Goal: Find contact information: Find specific page/section

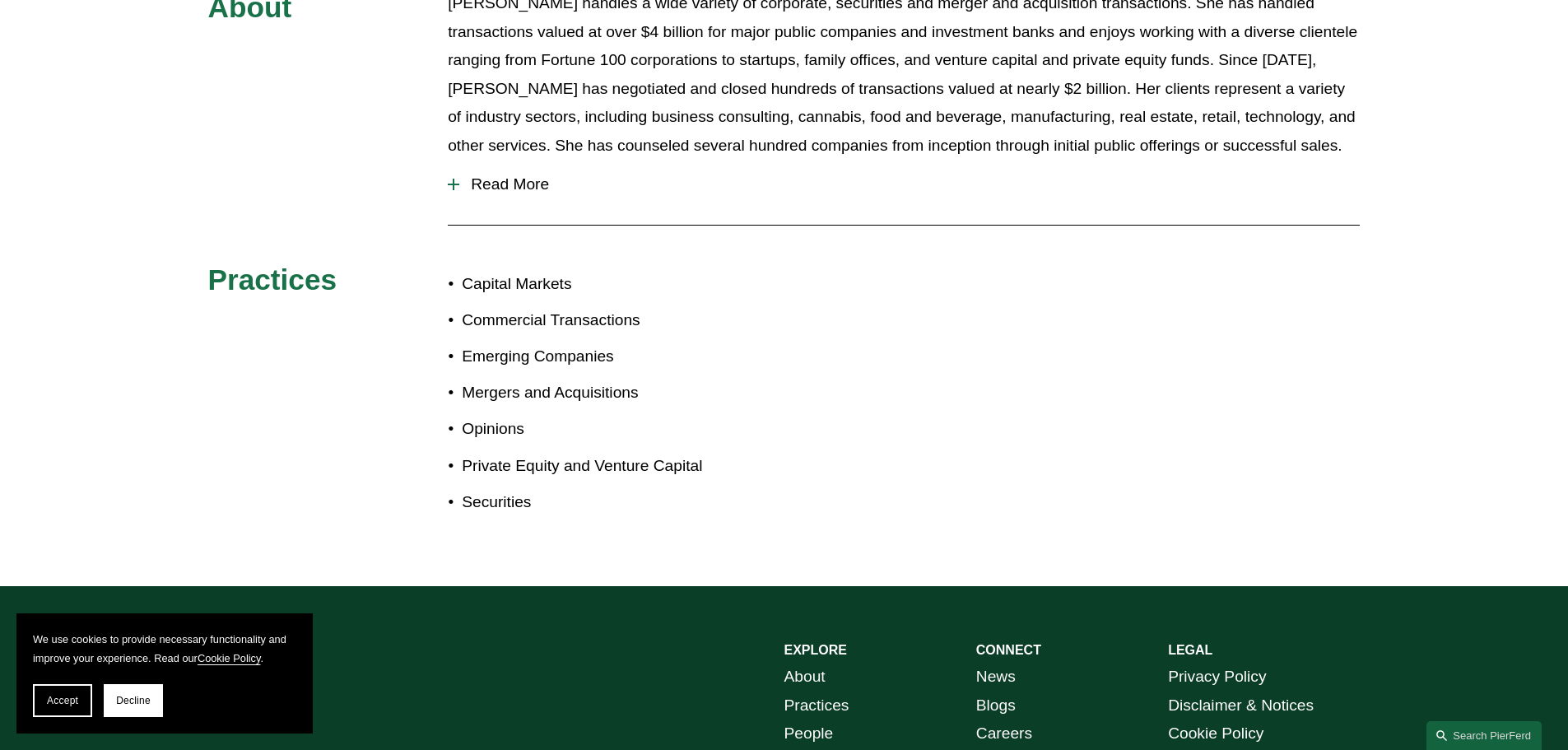
scroll to position [1061, 0]
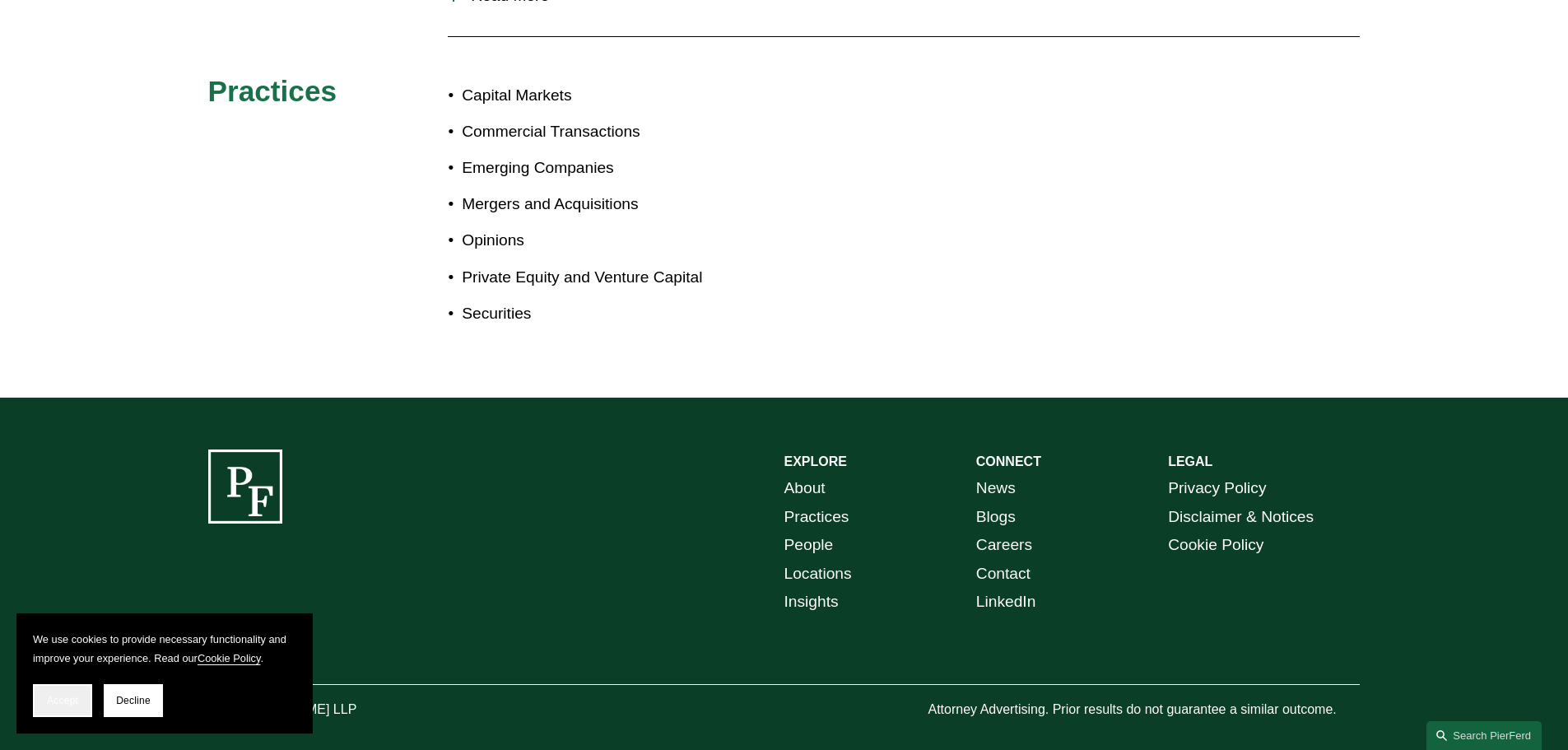
click at [42, 704] on button "Accept" at bounding box center [62, 700] width 59 height 33
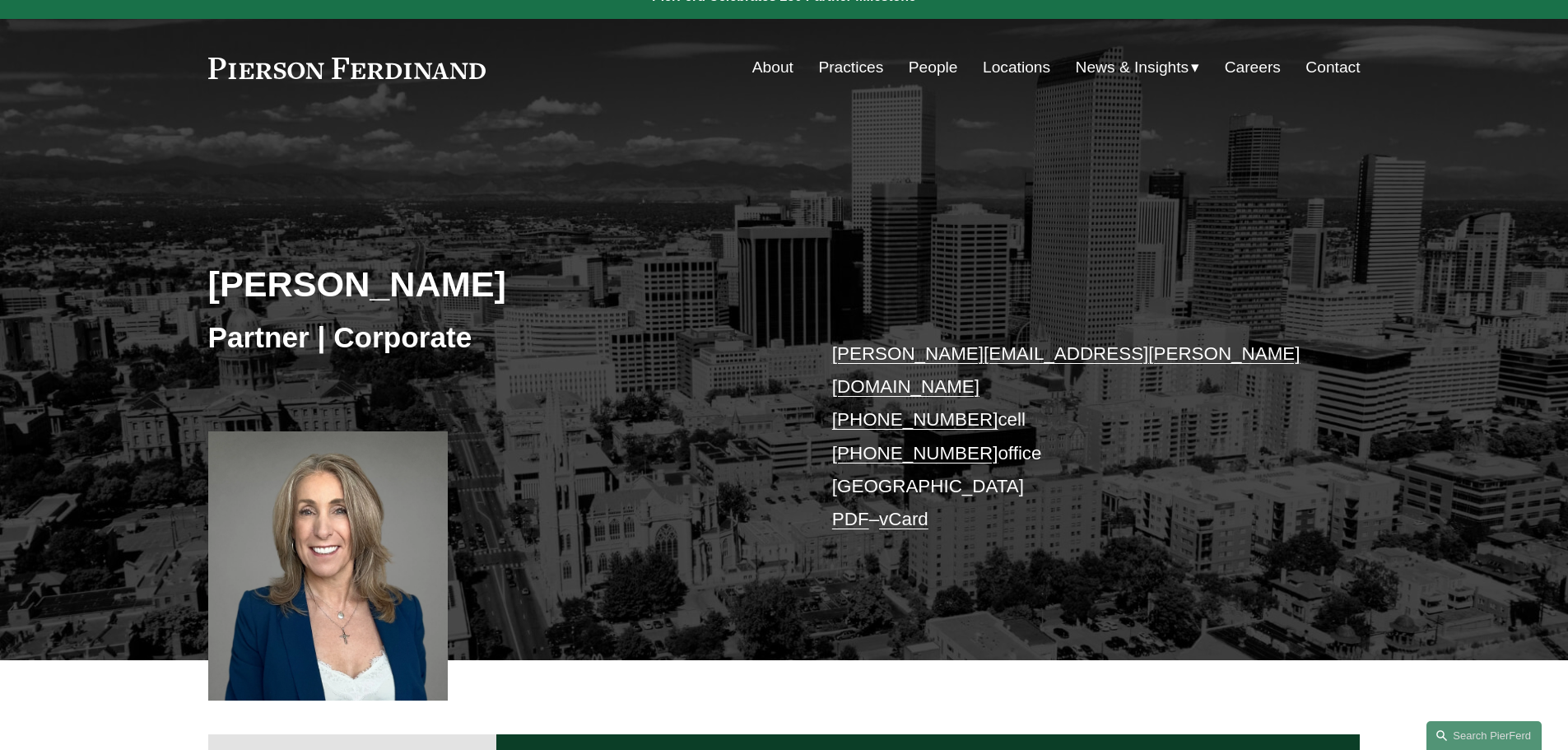
scroll to position [0, 0]
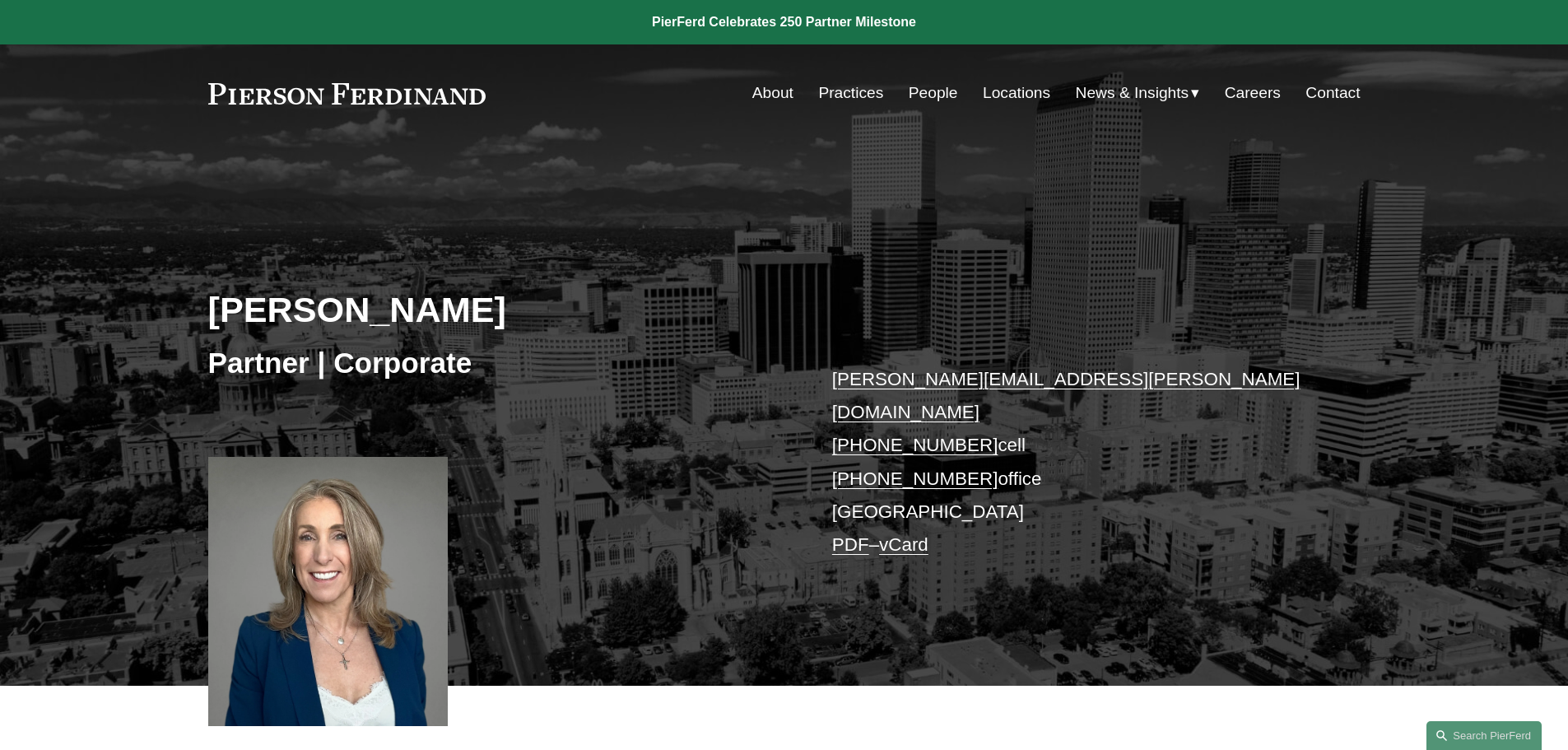
click at [1004, 88] on link "Locations" at bounding box center [1016, 93] width 68 height 31
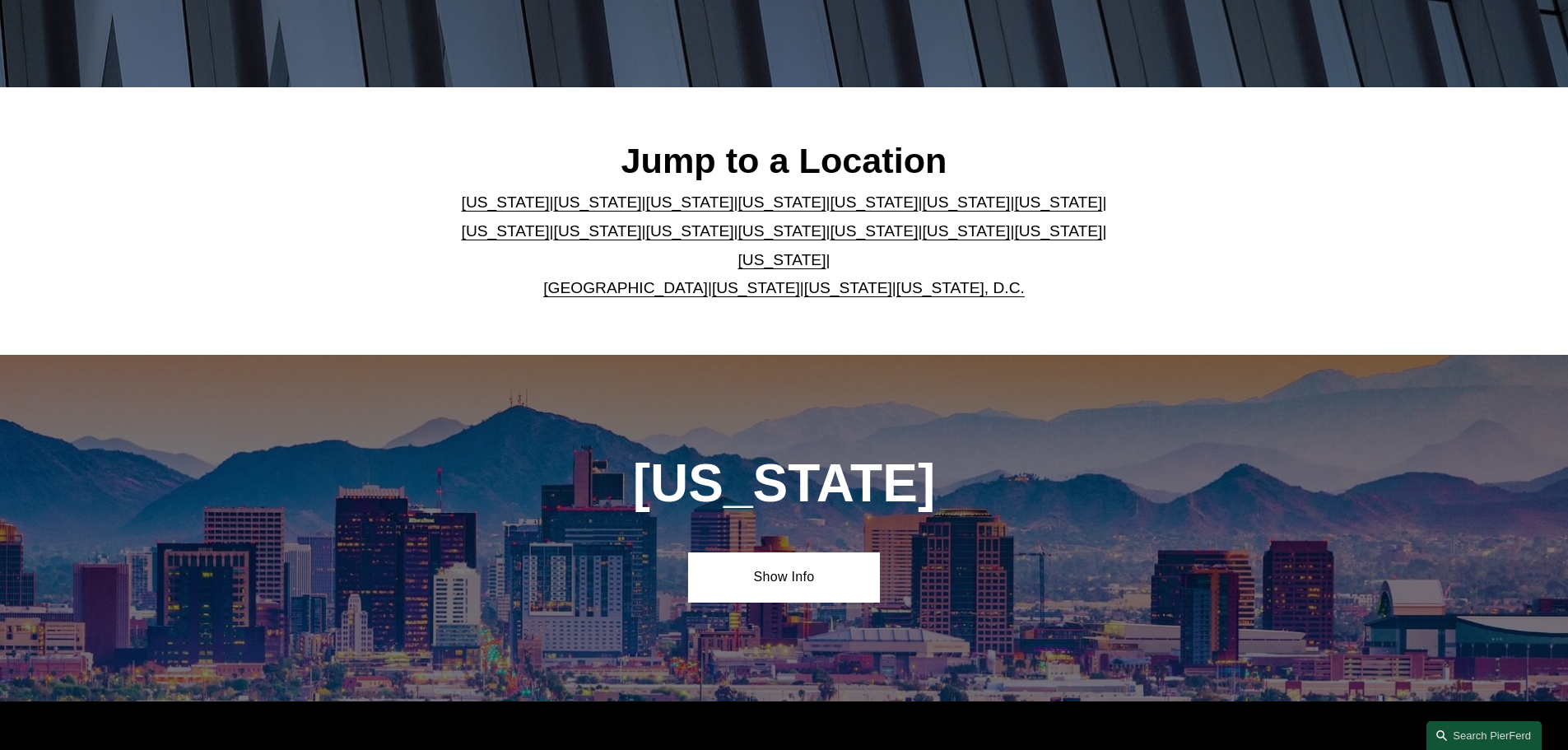
scroll to position [412, 0]
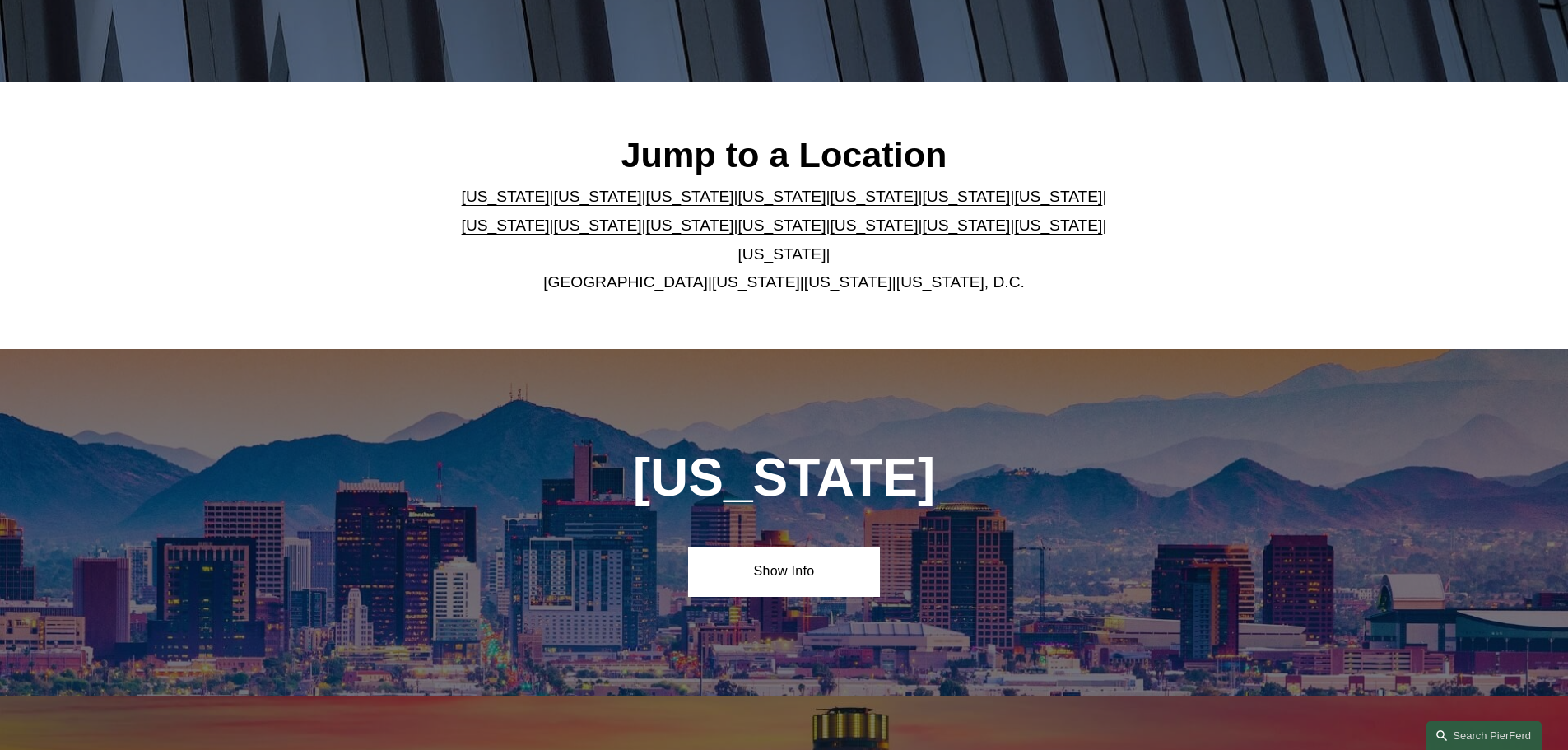
click at [652, 202] on link "Colorado" at bounding box center [690, 196] width 88 height 18
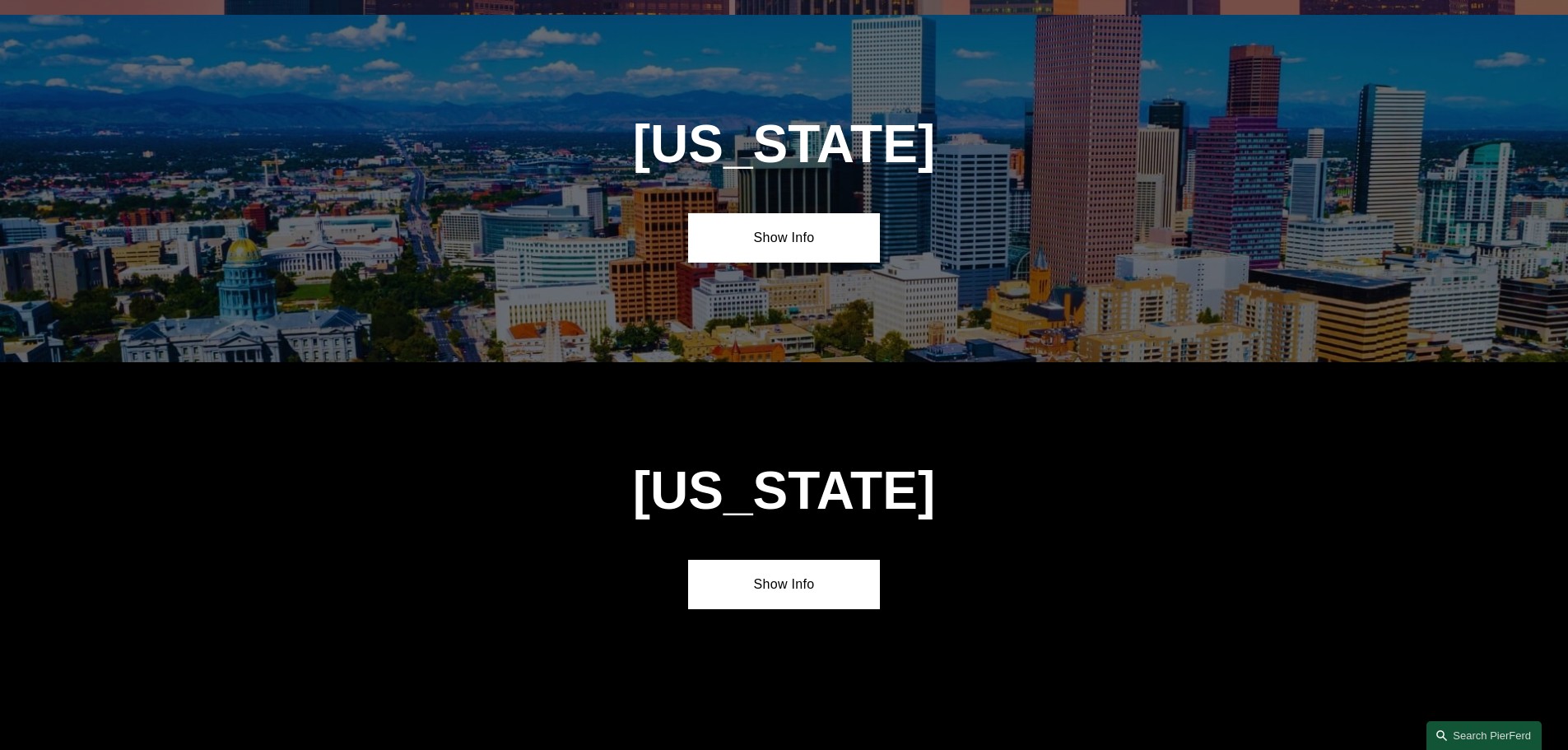
scroll to position [1441, 0]
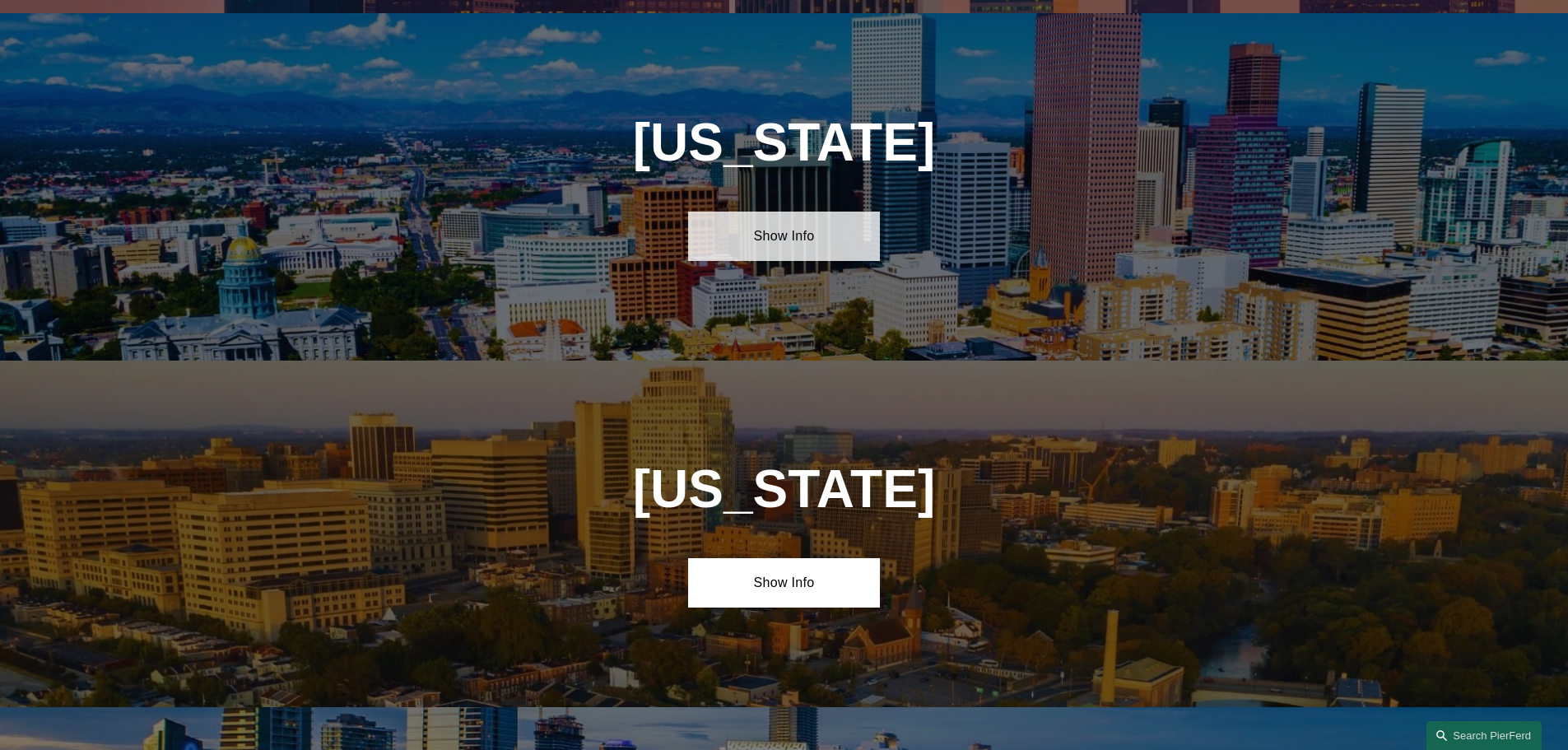
click at [810, 215] on link "Show Info" at bounding box center [784, 236] width 192 height 49
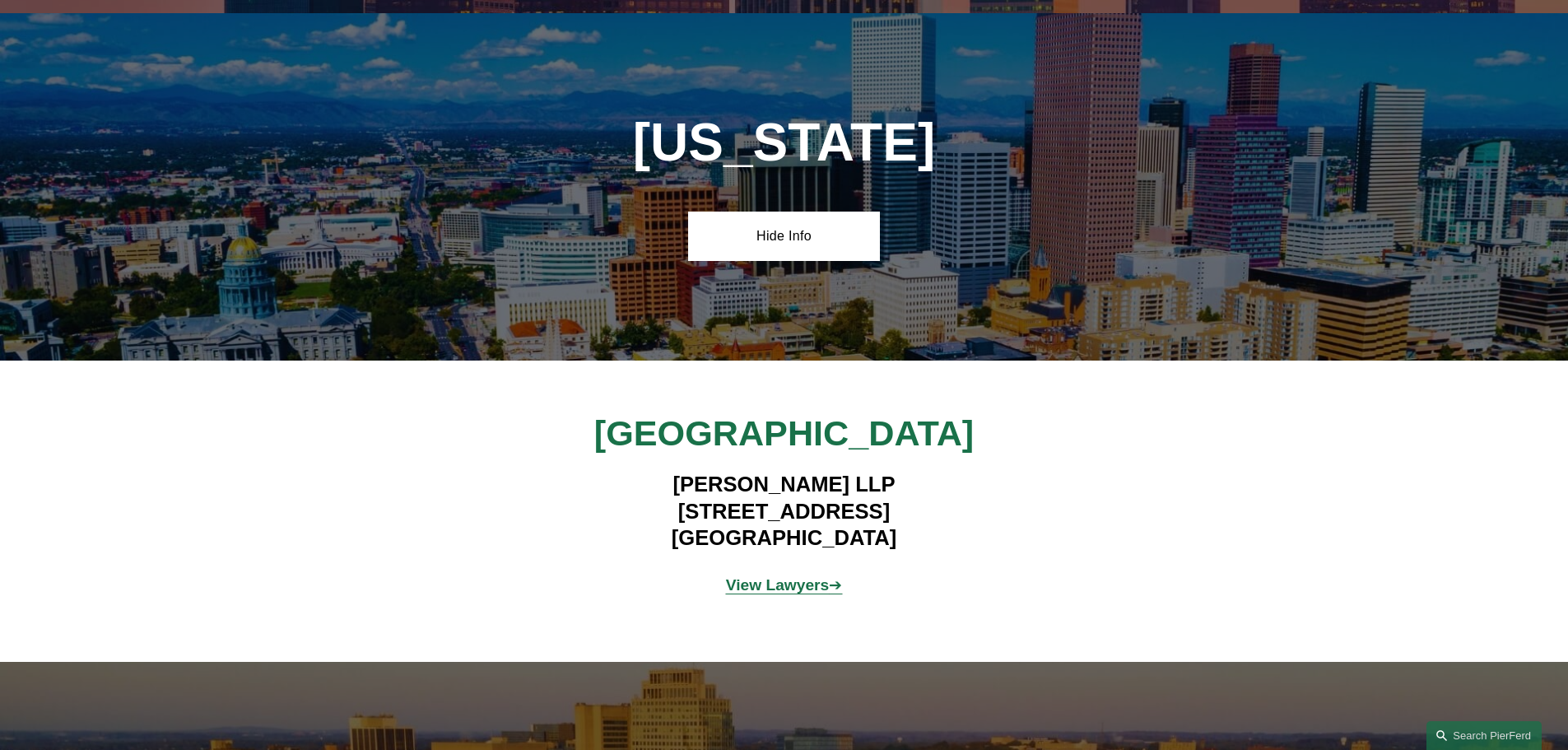
drag, startPoint x: 647, startPoint y: 499, endPoint x: 821, endPoint y: 499, distance: 174.0
click at [821, 499] on h4 "Pierson Ferdinand LLP 2301 Blake Street, Suite 100 Denver, CO 80205" at bounding box center [784, 511] width 480 height 80
copy h4 "2301 Blake Street"
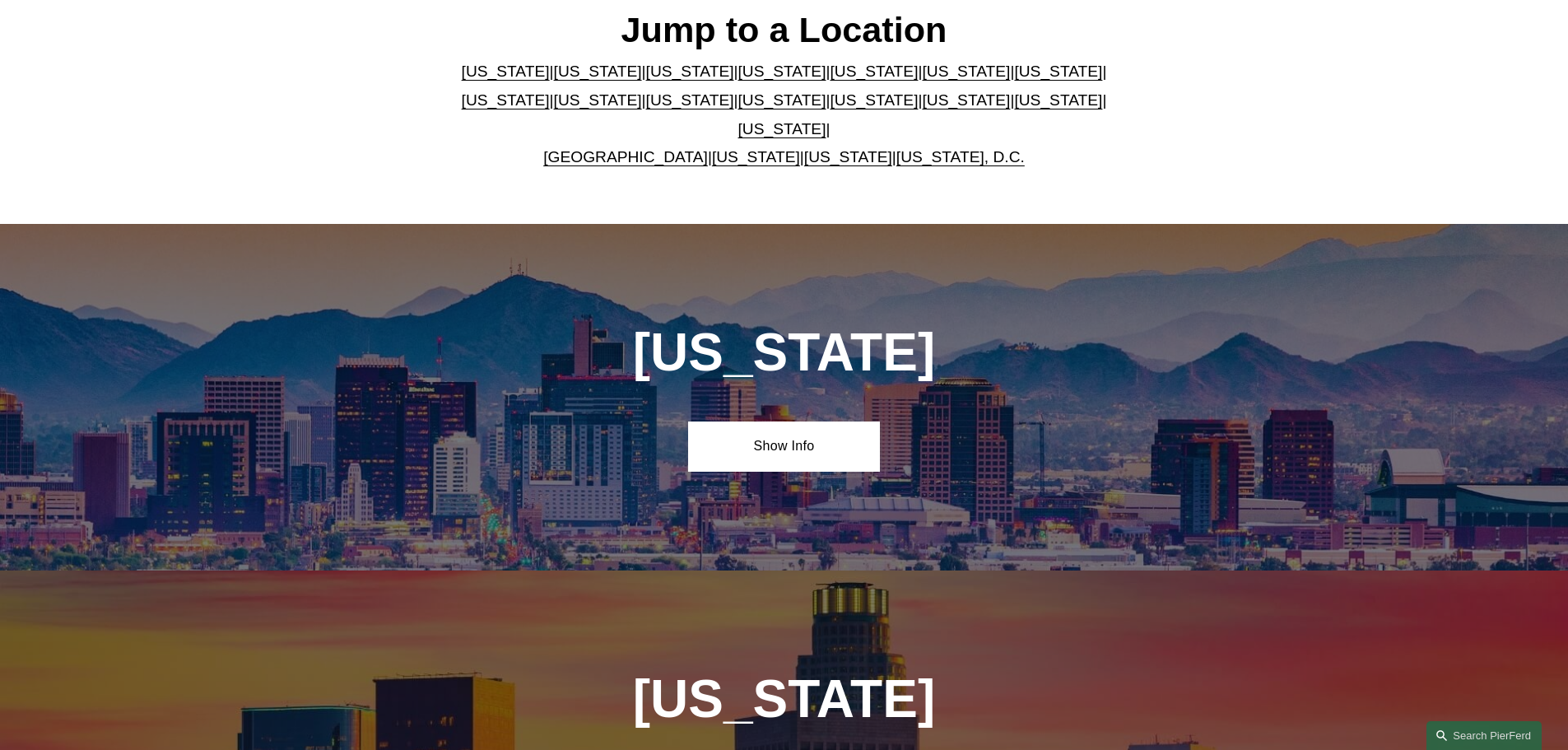
scroll to position [741, 0]
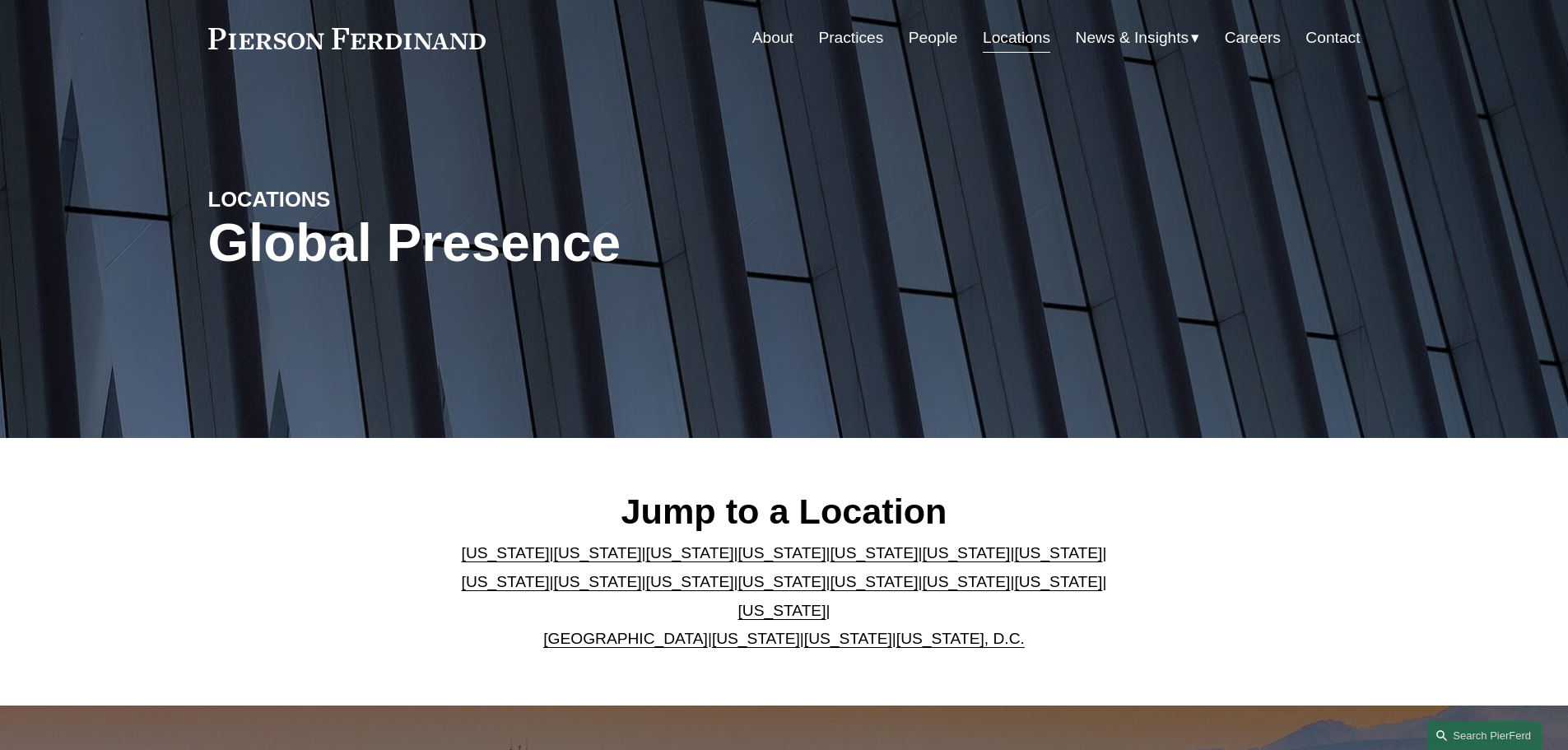
scroll to position [0, 0]
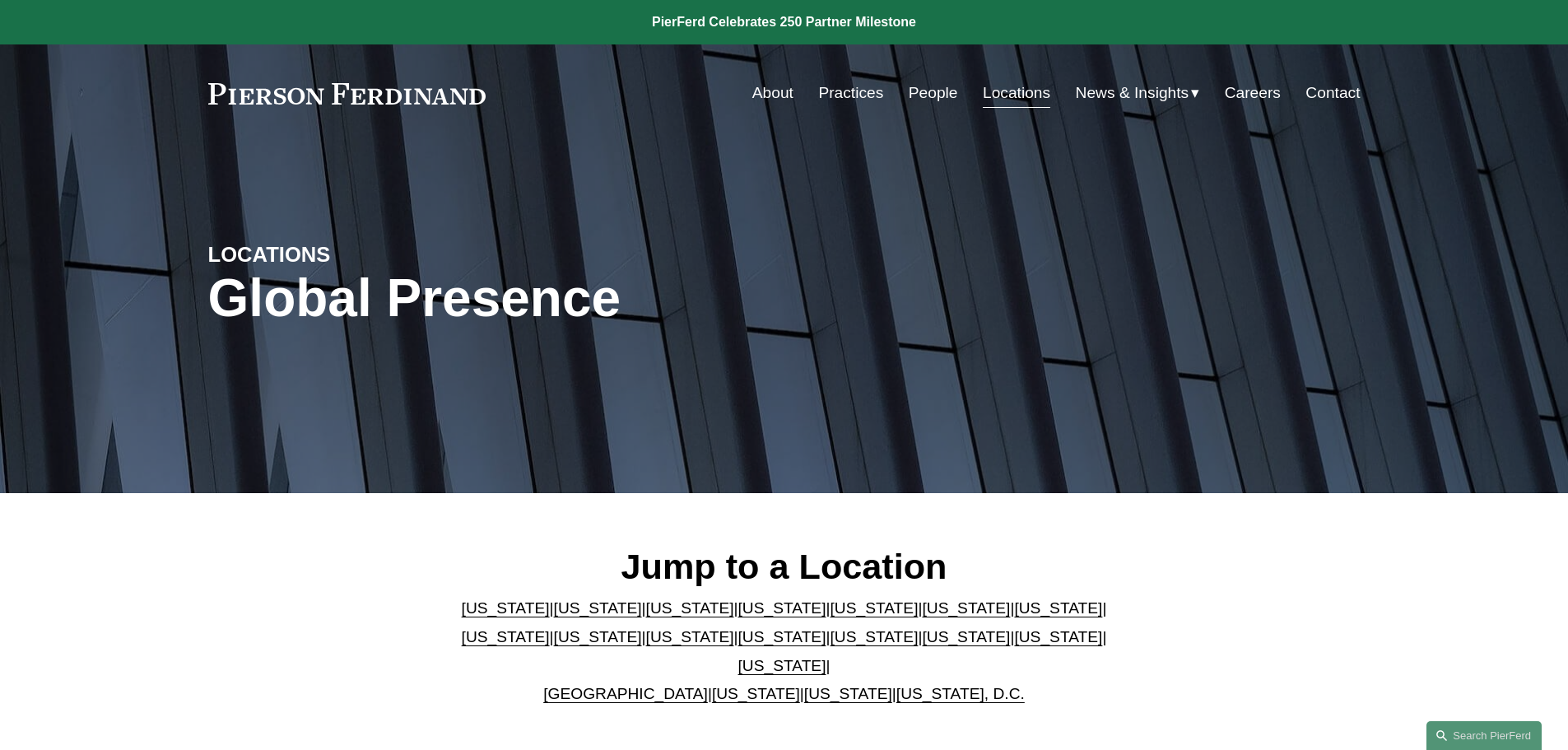
click at [761, 92] on link "About" at bounding box center [772, 93] width 41 height 31
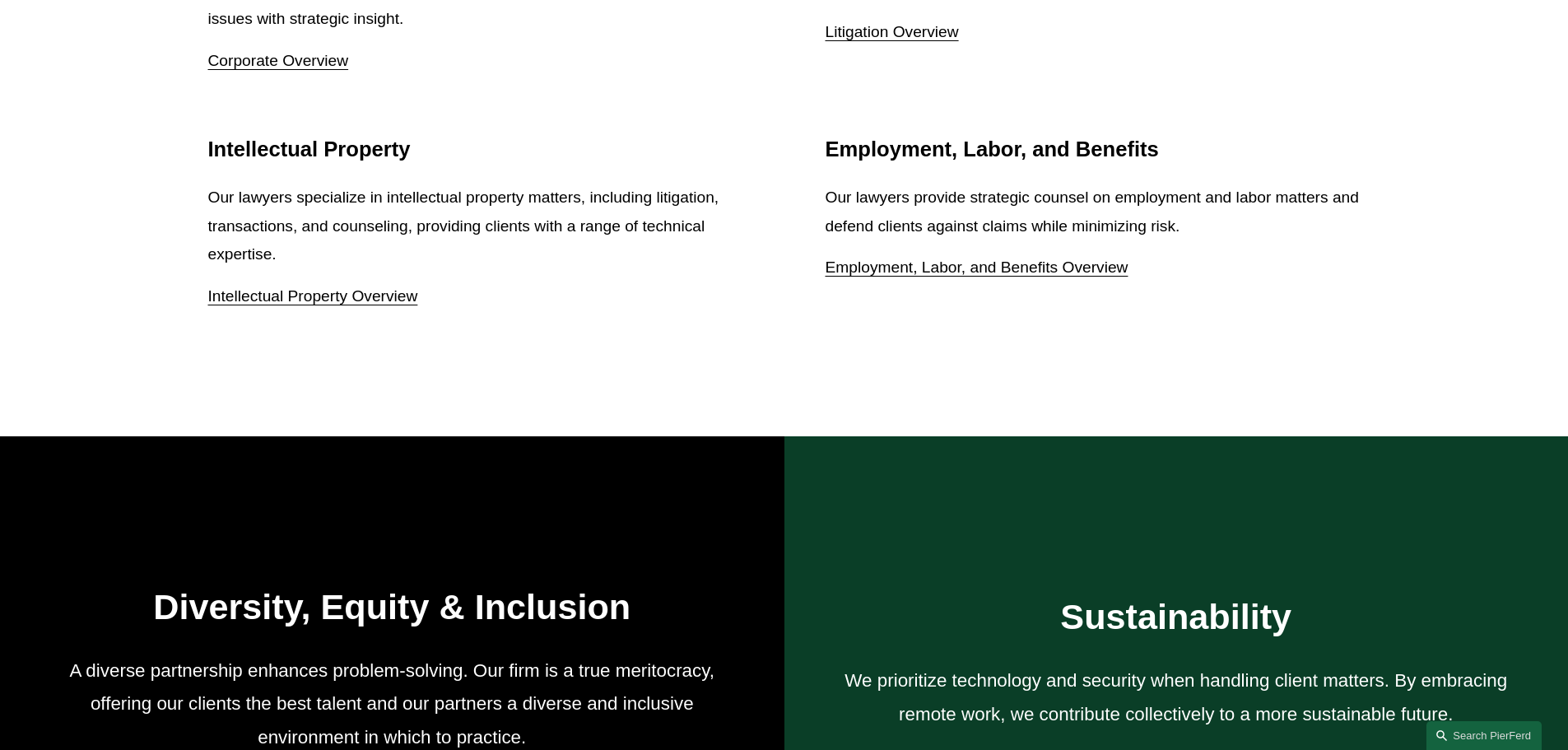
scroll to position [2223, 0]
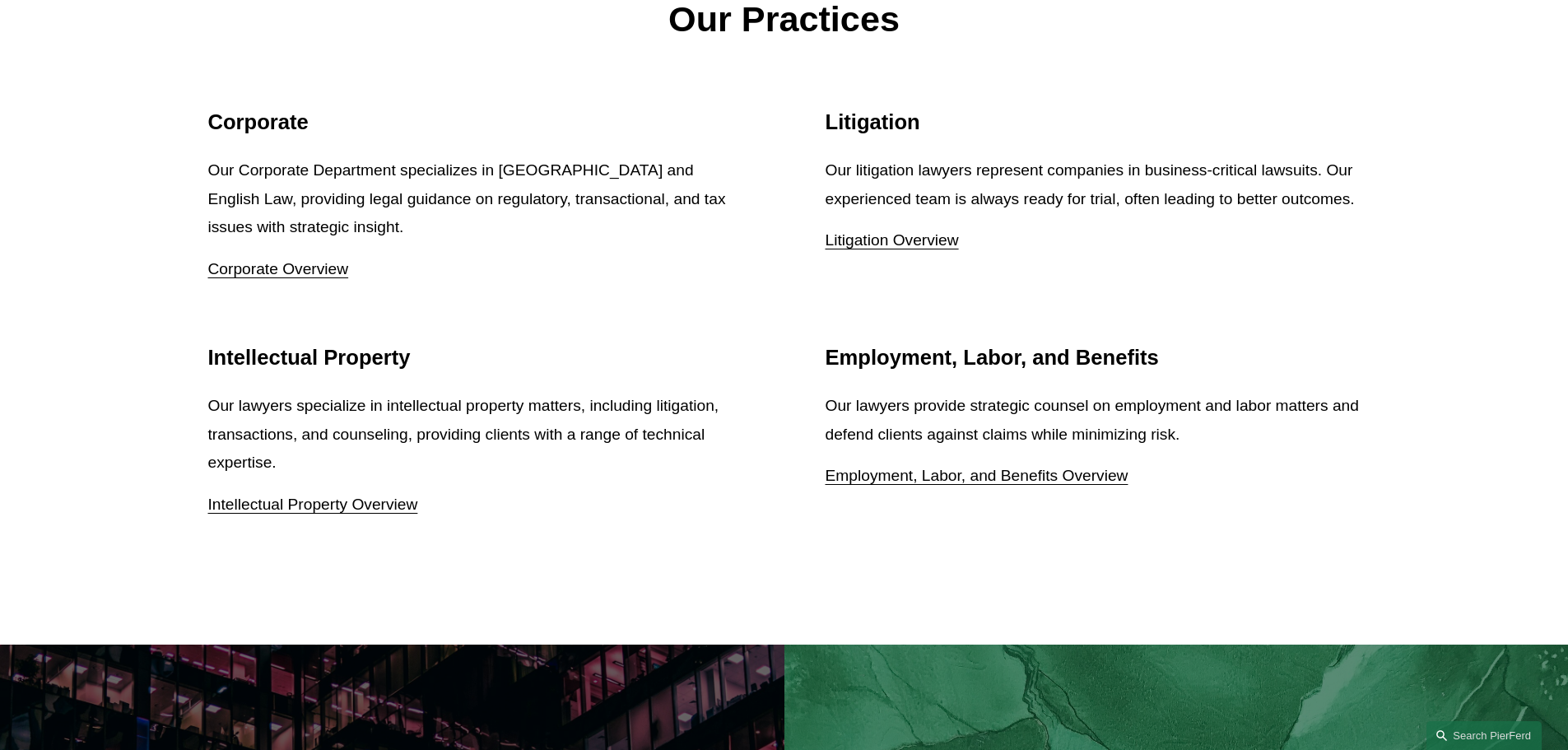
click at [270, 271] on link "Corporate Overview" at bounding box center [278, 269] width 141 height 18
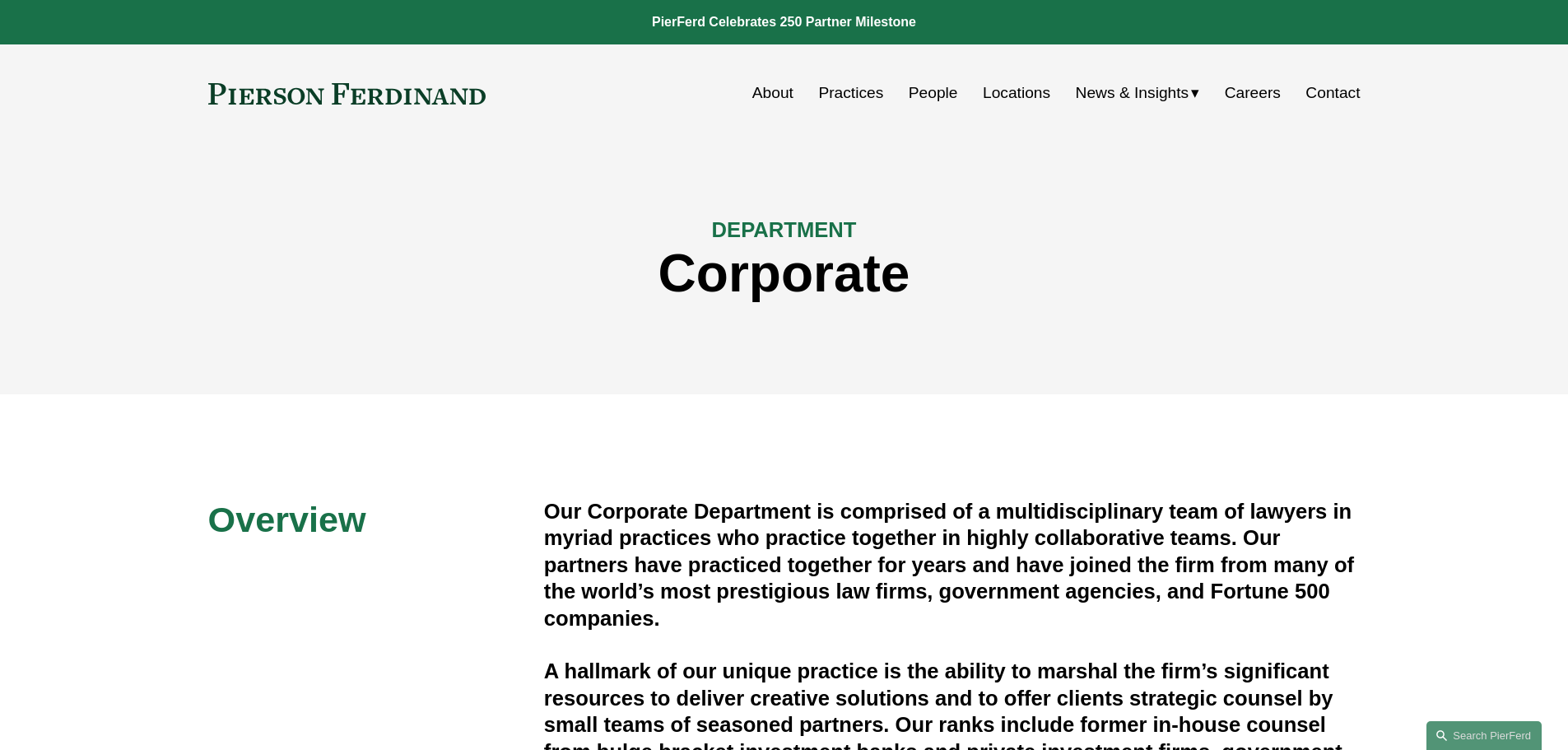
click at [919, 90] on link "People" at bounding box center [933, 93] width 49 height 31
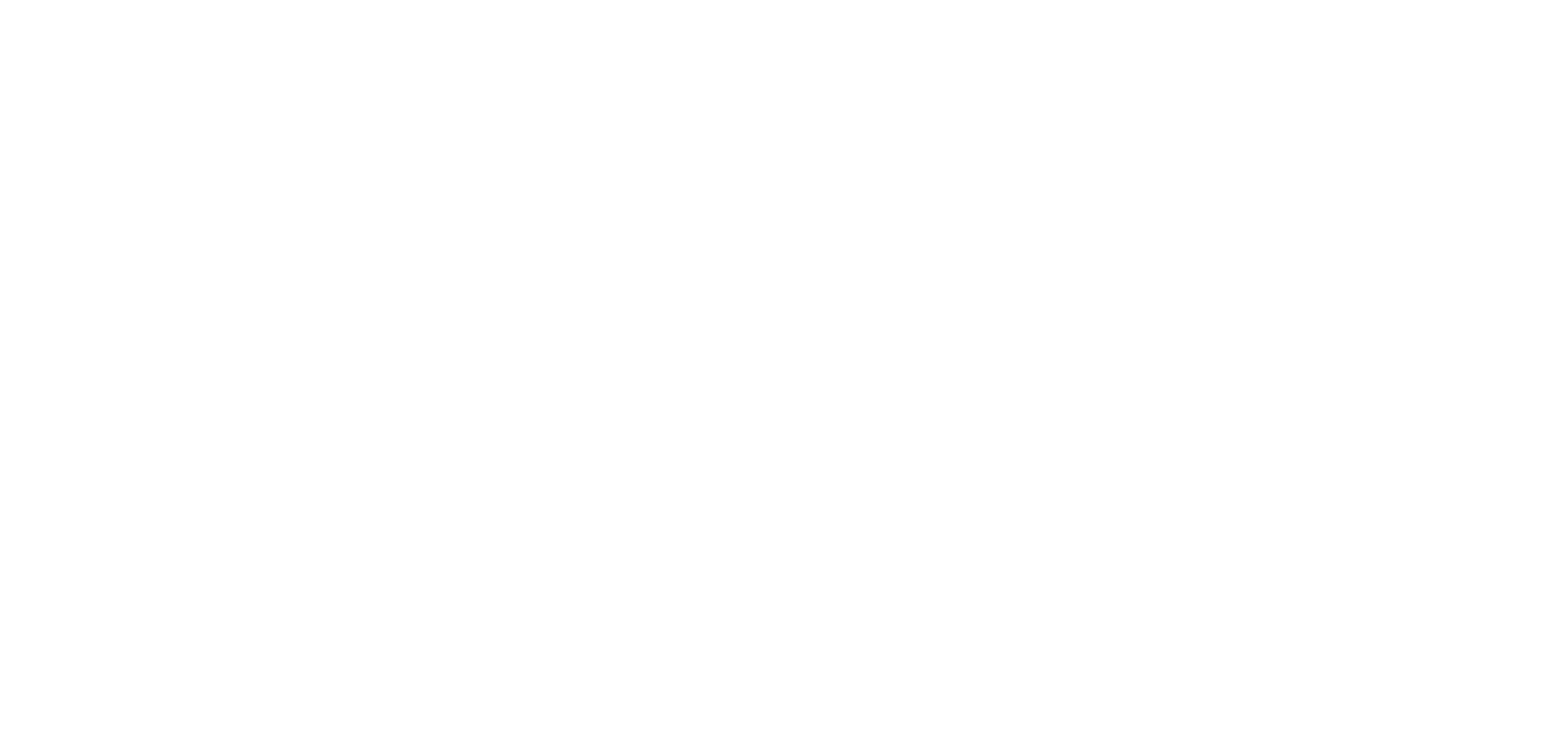
click at [0, 0] on link "Locations" at bounding box center [0, 0] width 0 height 0
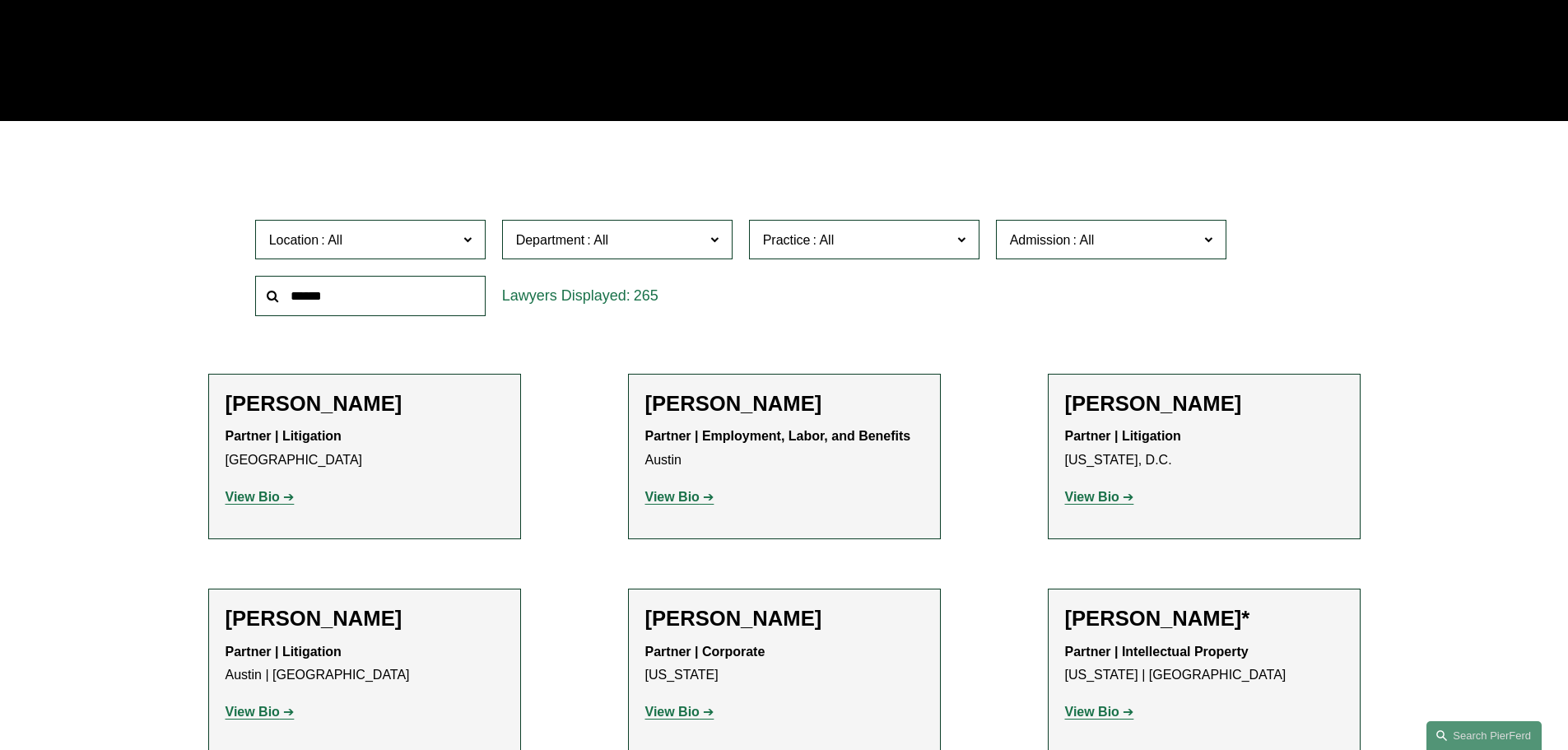
scroll to position [576, 0]
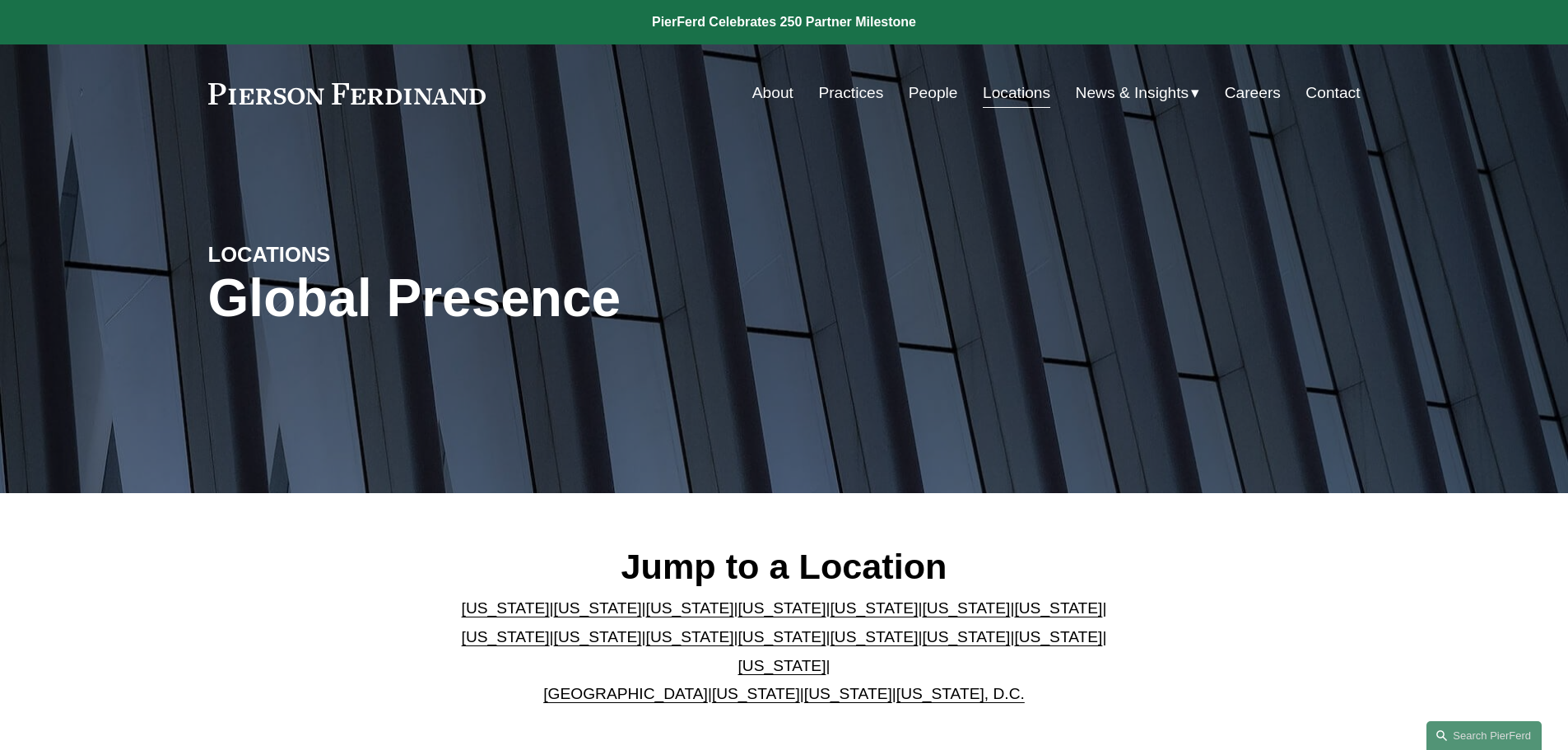
click at [856, 86] on link "Practices" at bounding box center [851, 93] width 65 height 31
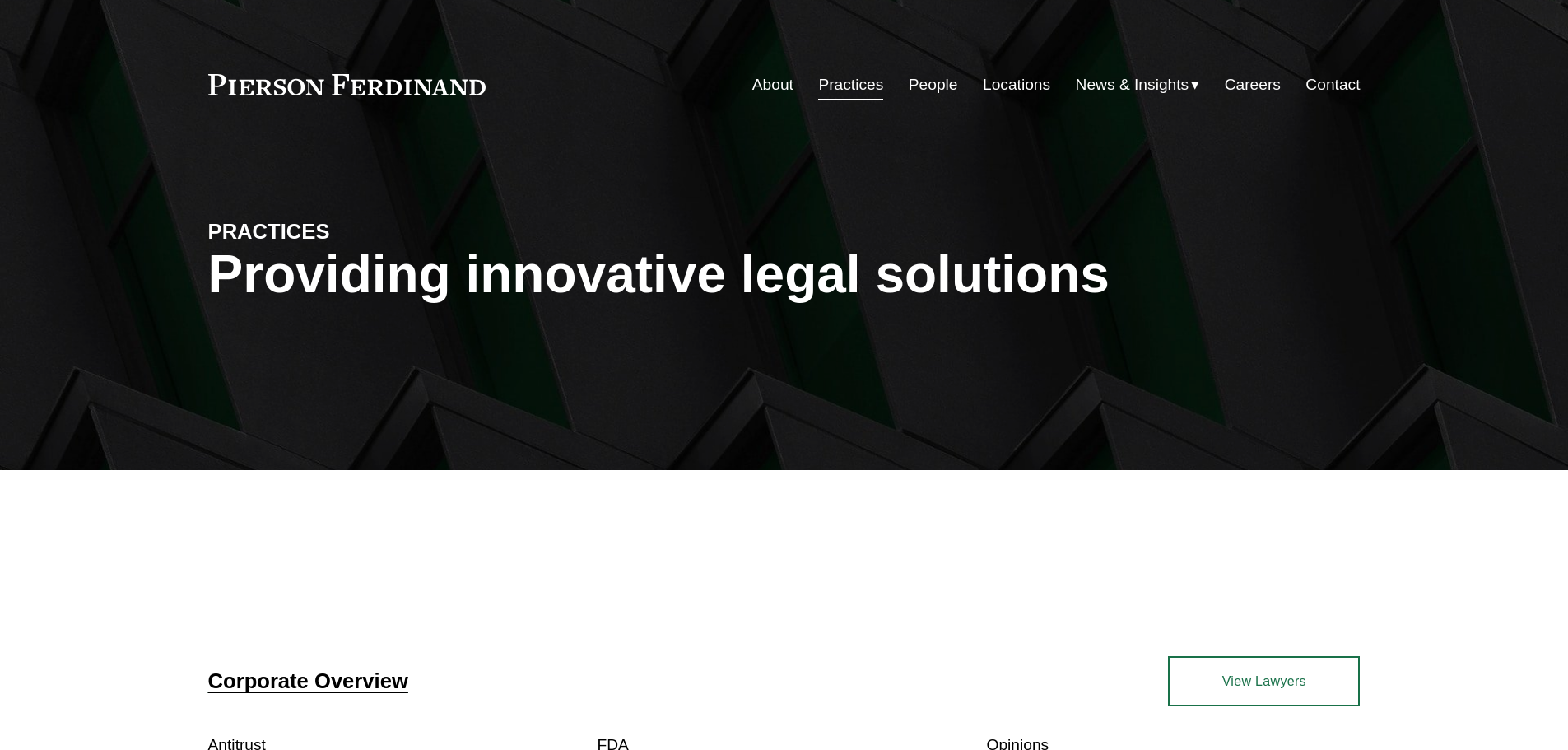
click at [923, 98] on link "People" at bounding box center [933, 84] width 49 height 31
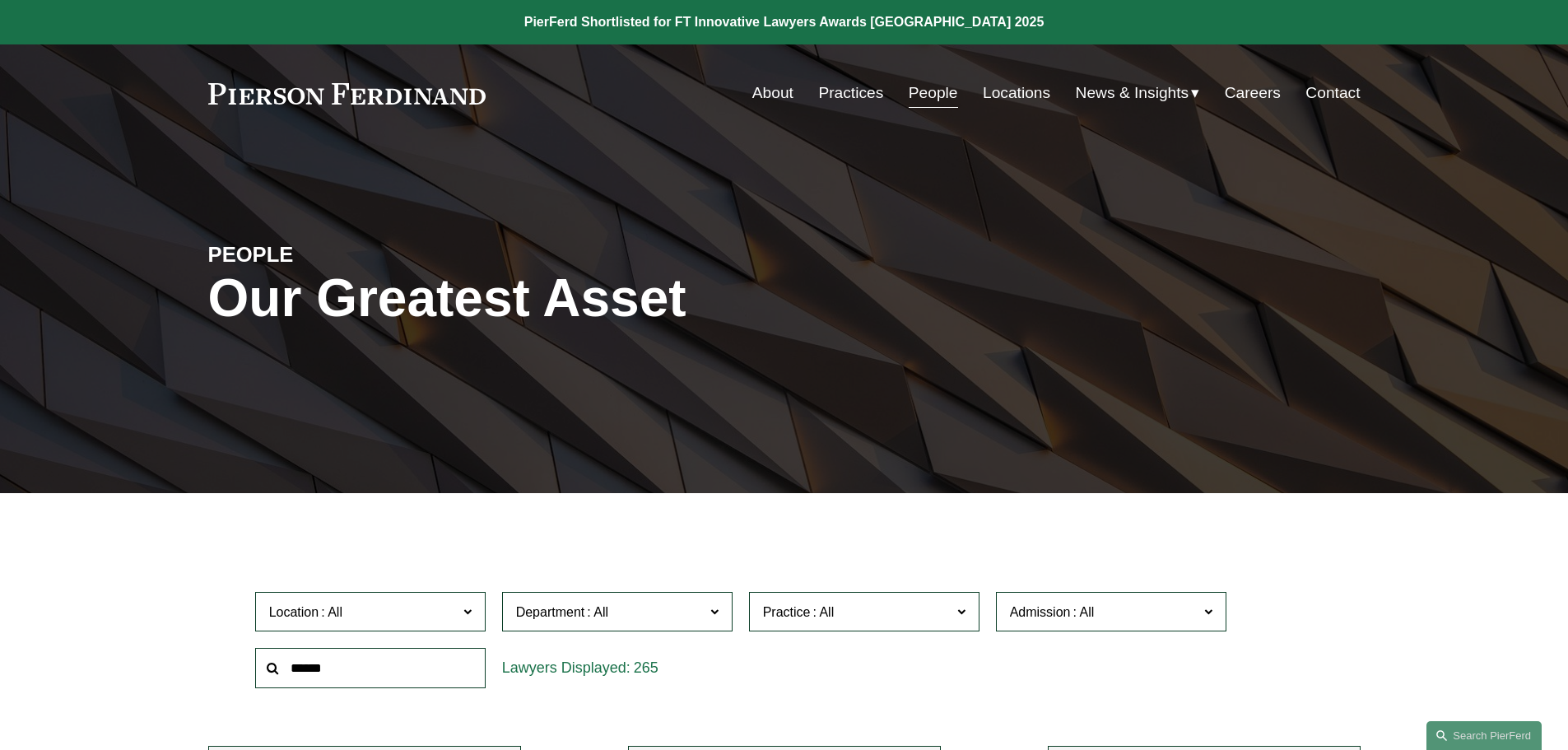
scroll to position [329, 0]
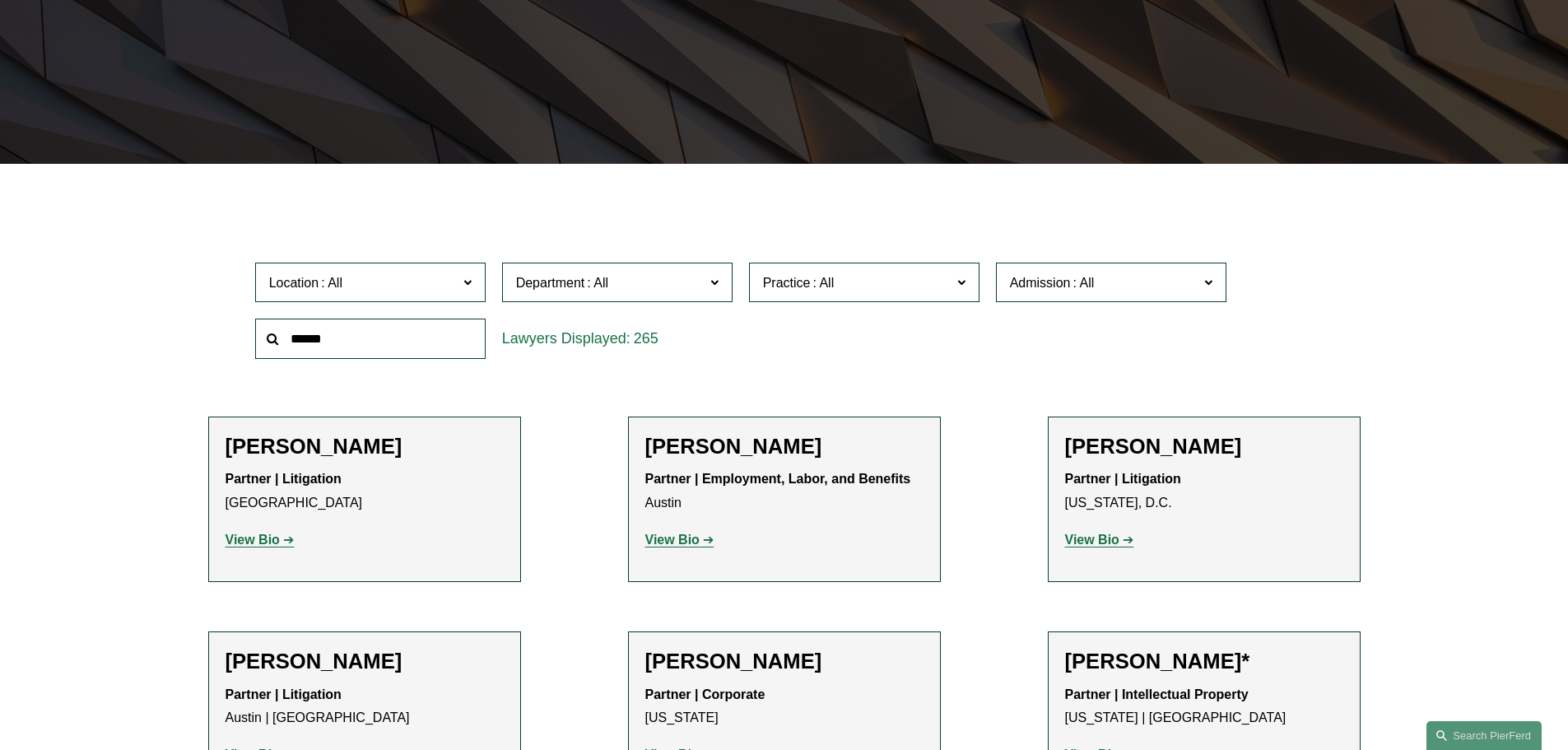
click at [461, 276] on label "Location" at bounding box center [371, 282] width 230 height 40
click at [0, 0] on link "[GEOGRAPHIC_DATA]" at bounding box center [0, 0] width 0 height 0
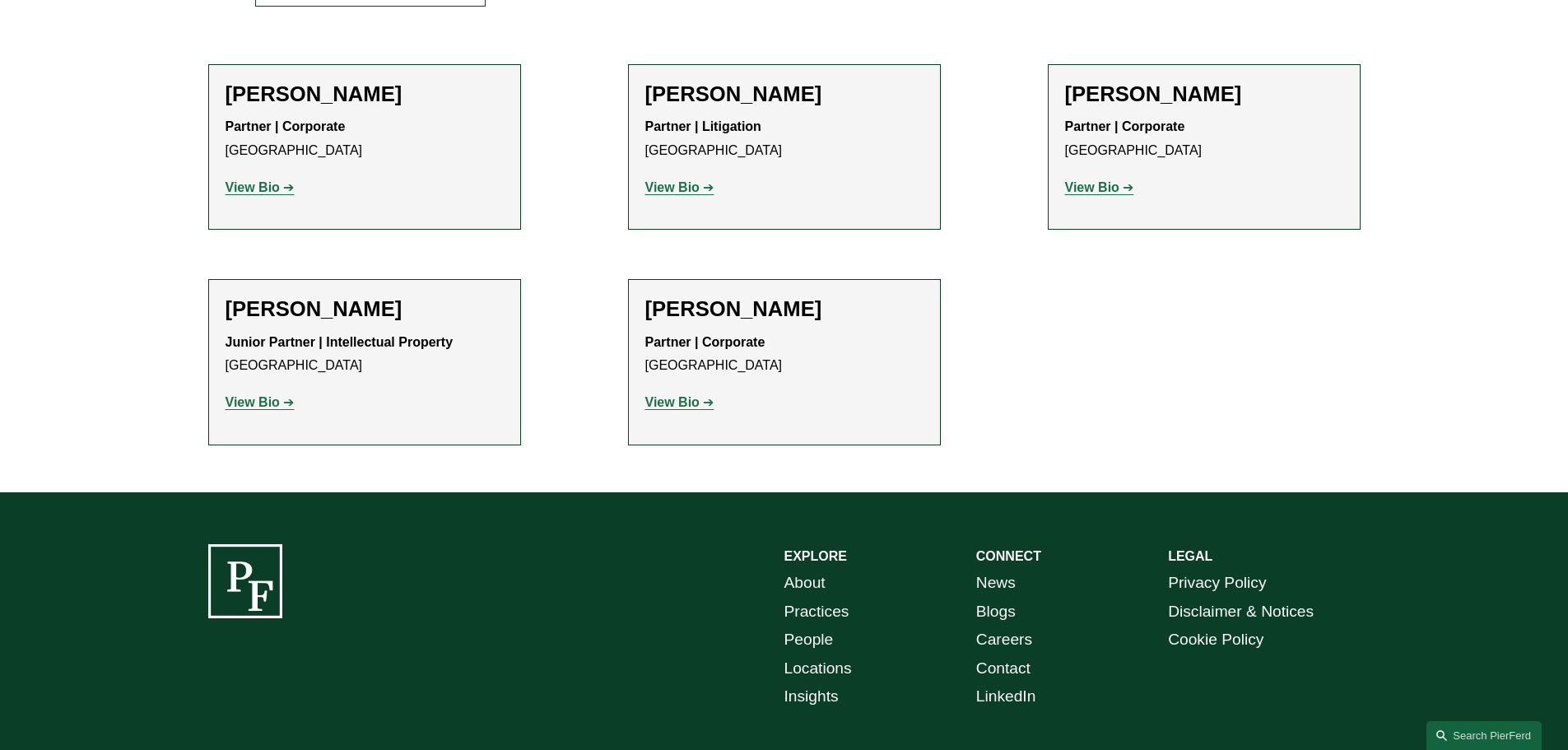
scroll to position [803, 0]
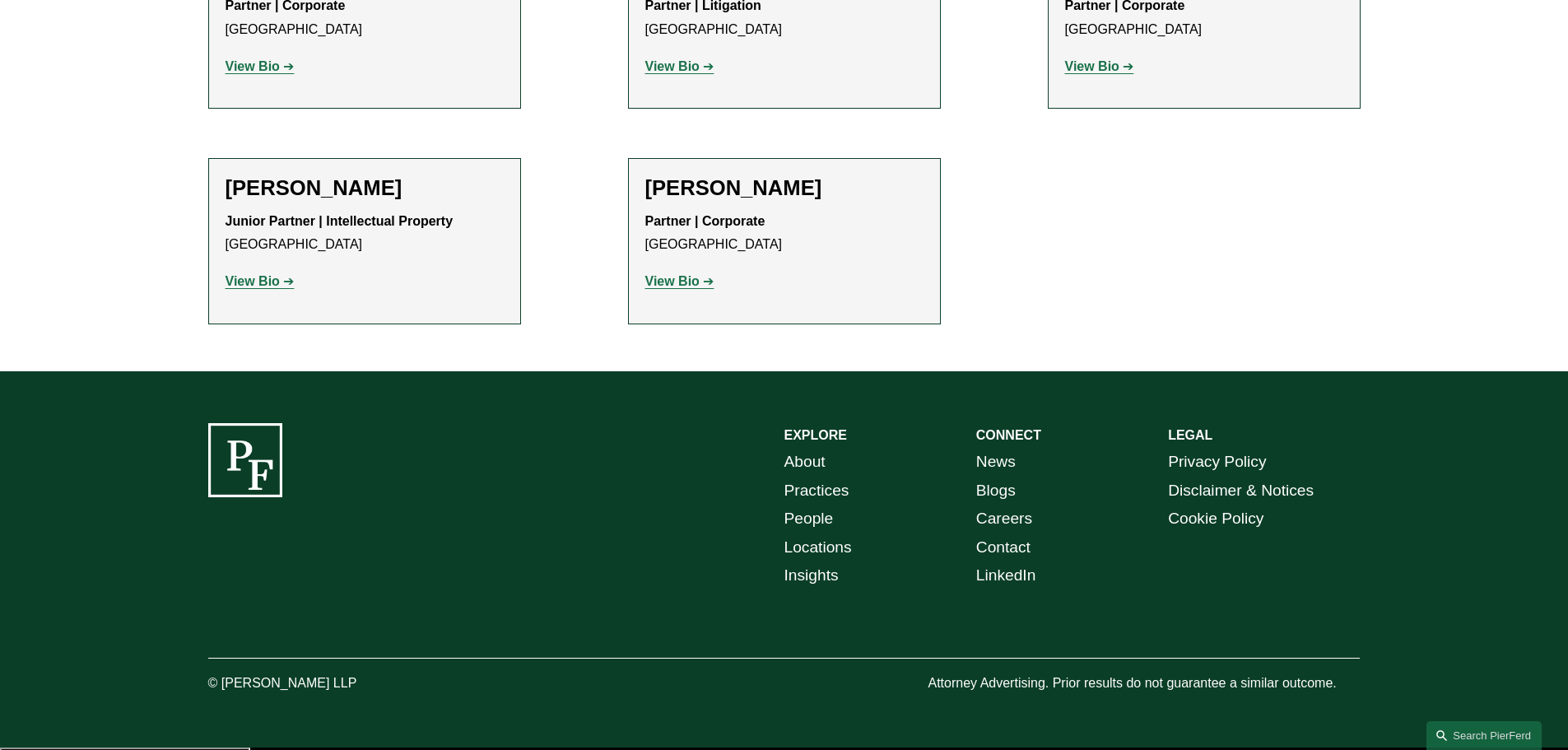
click at [670, 66] on strong "View Bio" at bounding box center [672, 66] width 54 height 14
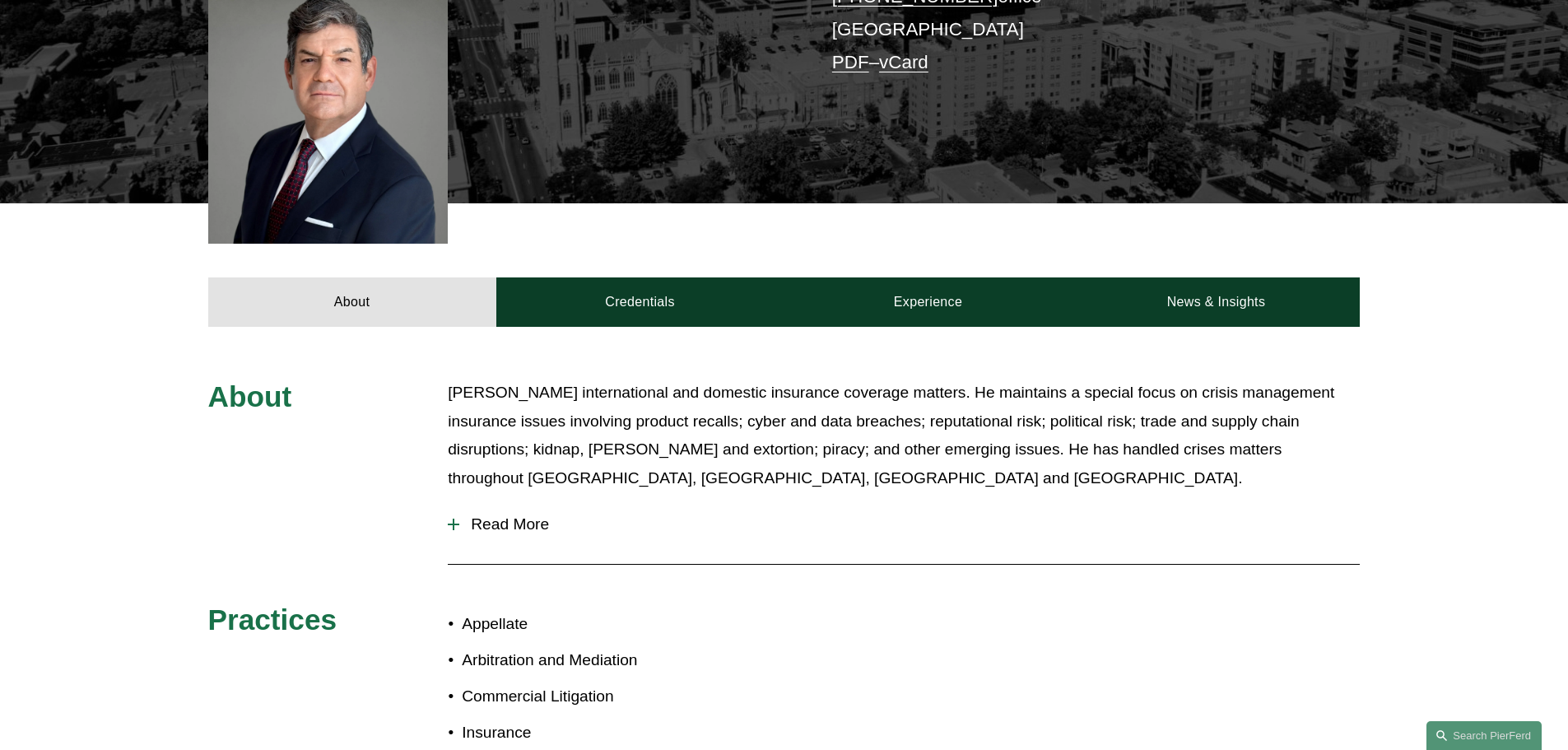
scroll to position [165, 0]
